Goal: Navigation & Orientation: Understand site structure

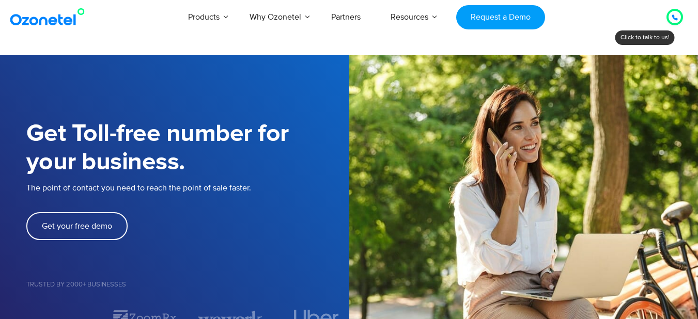
click at [677, 18] on icon at bounding box center [675, 17] width 6 height 6
click at [671, 20] on div at bounding box center [675, 17] width 12 height 12
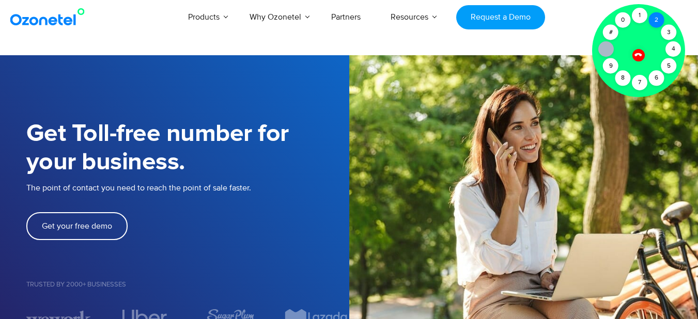
click at [658, 19] on div "2" at bounding box center [657, 20] width 16 height 16
click at [639, 17] on div "1" at bounding box center [640, 16] width 16 height 16
click at [652, 42] on div at bounding box center [638, 50] width 93 height 93
click at [642, 52] on div at bounding box center [639, 56] width 18 height 18
